Goal: Navigation & Orientation: Find specific page/section

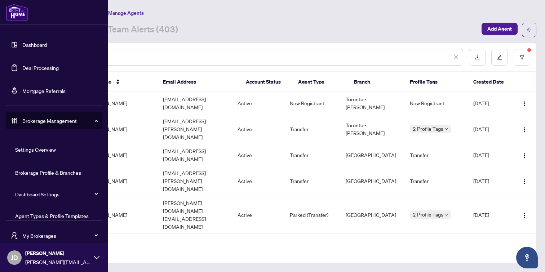
click at [43, 120] on span "Brokerage Management" at bounding box center [59, 121] width 75 height 8
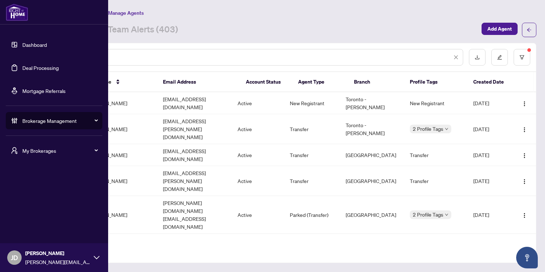
click at [35, 147] on span "My Brokerages" at bounding box center [59, 151] width 75 height 8
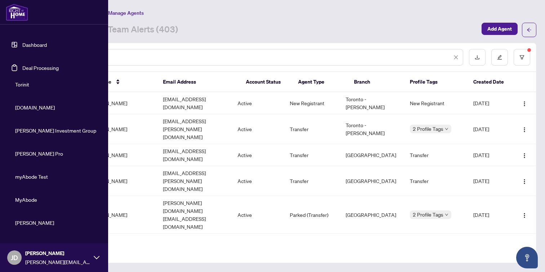
scroll to position [61, 0]
click at [34, 106] on span "Property.ca" at bounding box center [56, 108] width 82 height 8
